Goal: Navigation & Orientation: Find specific page/section

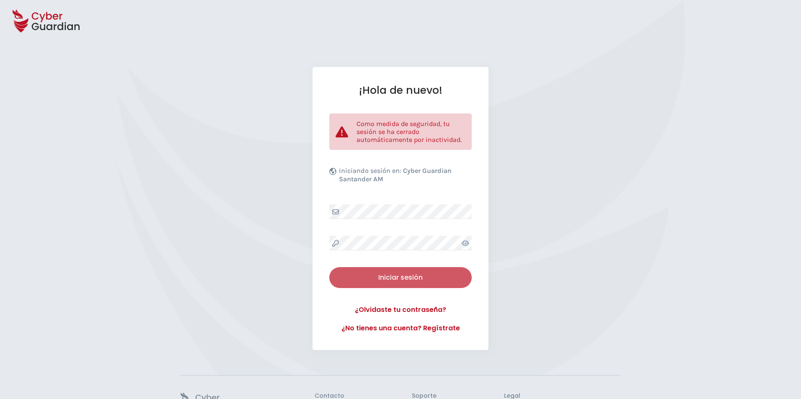
click at [399, 283] on button "Iniciar sesión" at bounding box center [400, 277] width 142 height 21
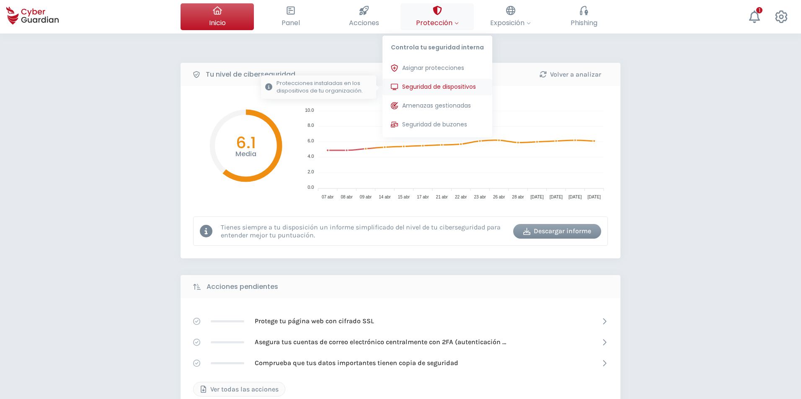
click at [427, 86] on span "Seguridad de dispositivos" at bounding box center [439, 87] width 74 height 9
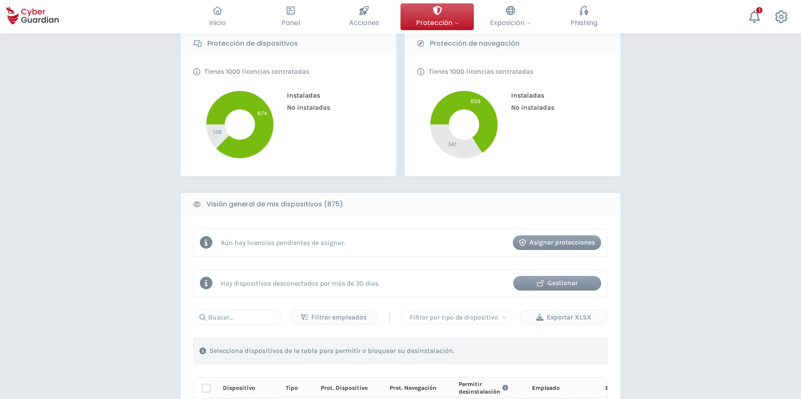
scroll to position [42, 0]
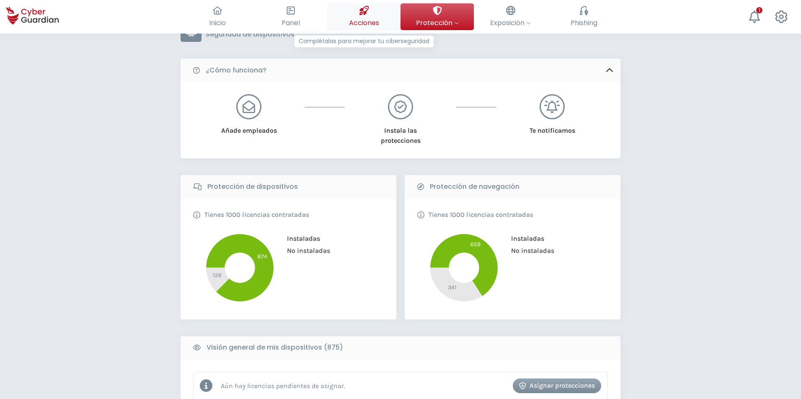
click at [356, 23] on span "Acciones" at bounding box center [364, 23] width 30 height 10
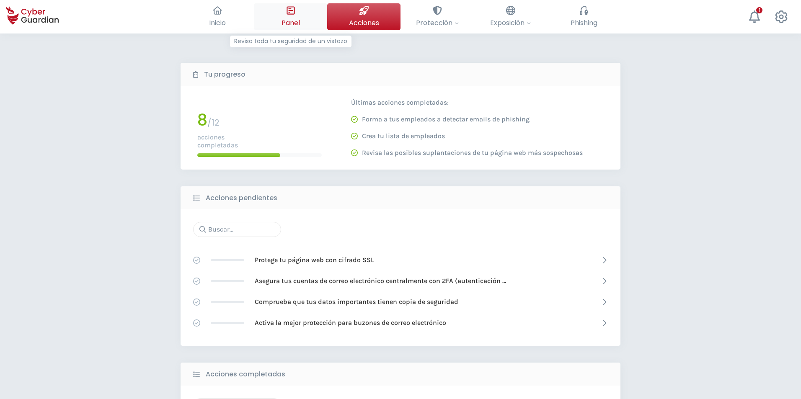
click at [299, 18] on span "Panel" at bounding box center [290, 23] width 18 height 10
